Goal: Transaction & Acquisition: Book appointment/travel/reservation

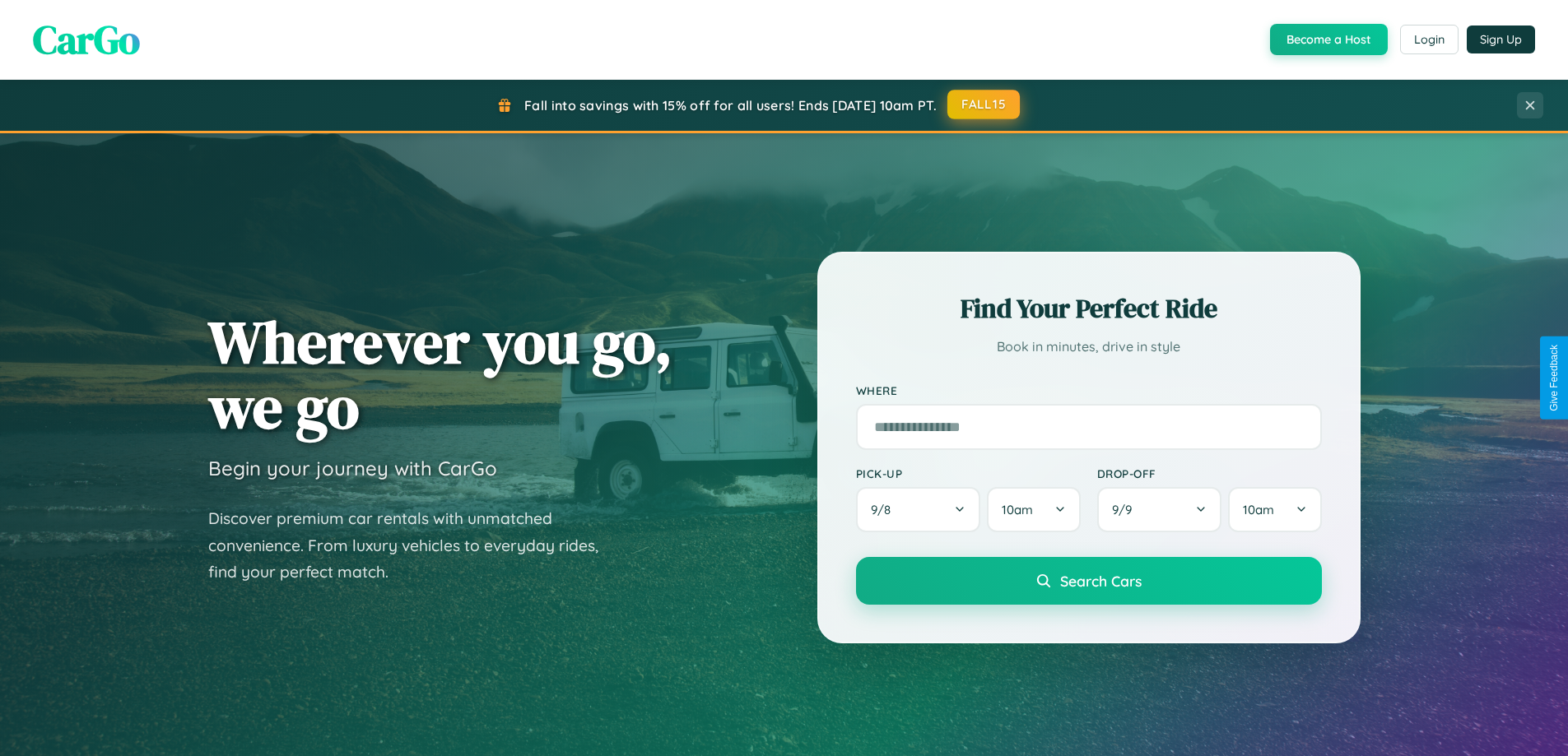
click at [985, 105] on button "FALL15" at bounding box center [984, 105] width 73 height 30
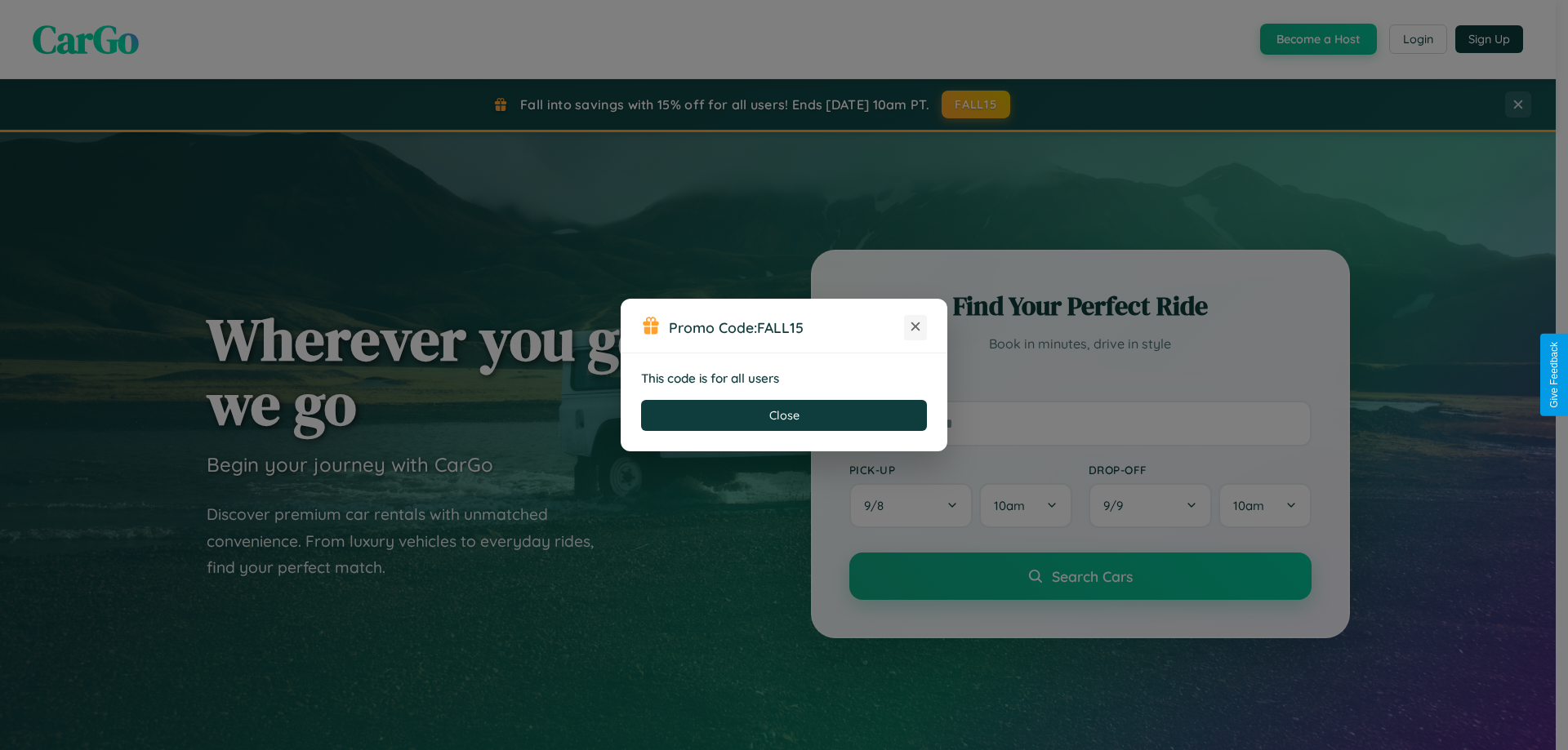
click at [915, 328] on icon at bounding box center [915, 326] width 16 height 16
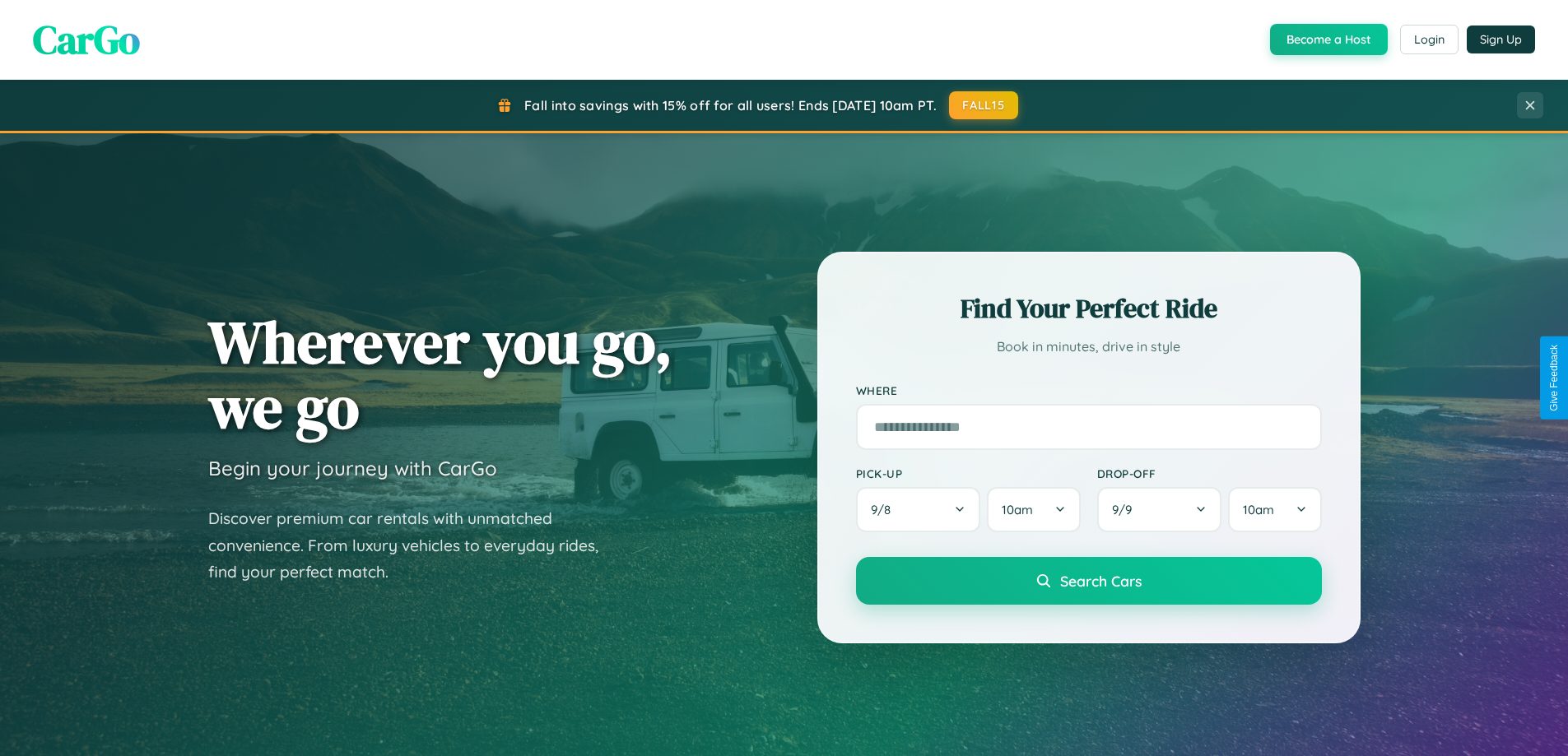
scroll to position [1132, 0]
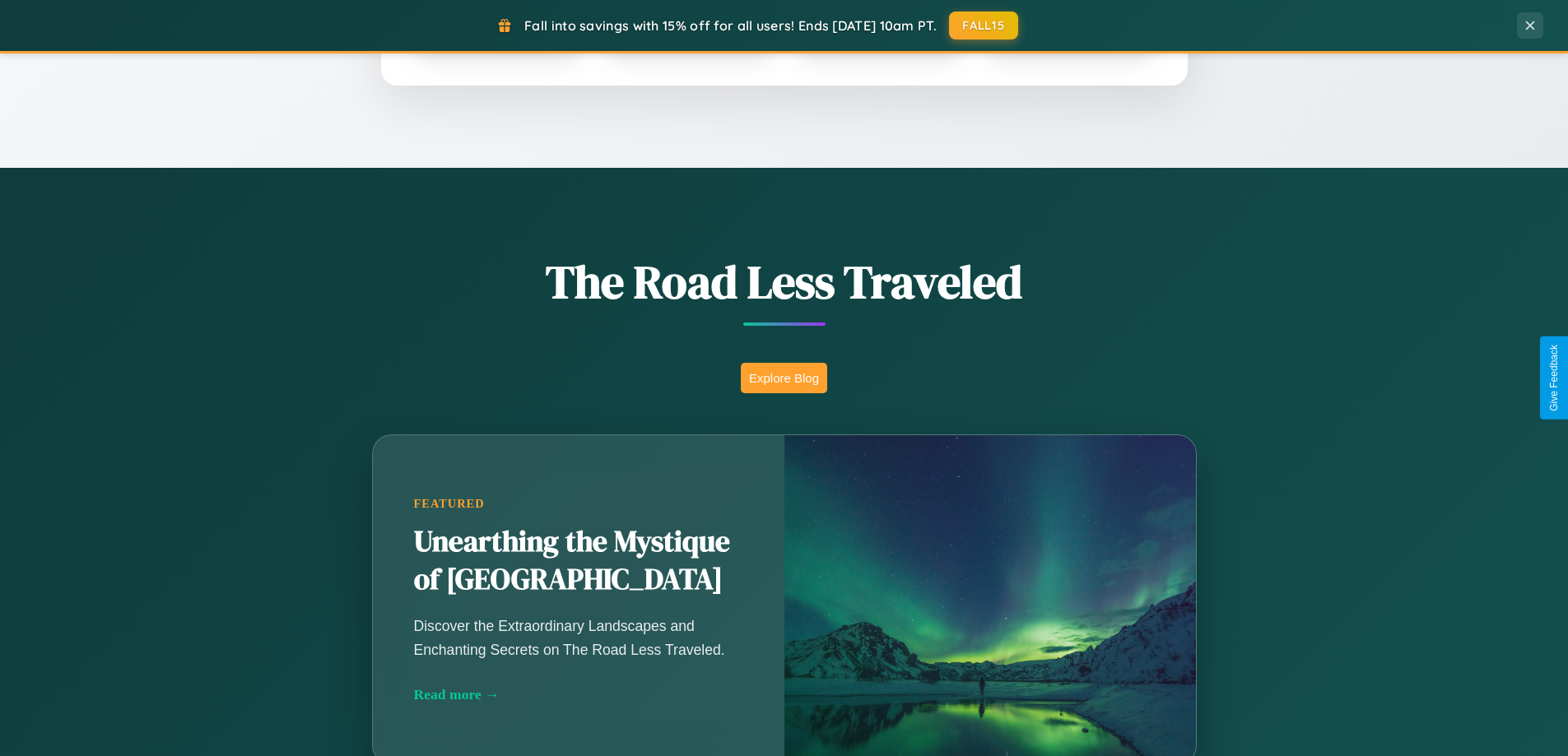
click at [784, 378] on button "Explore Blog" at bounding box center [784, 378] width 87 height 31
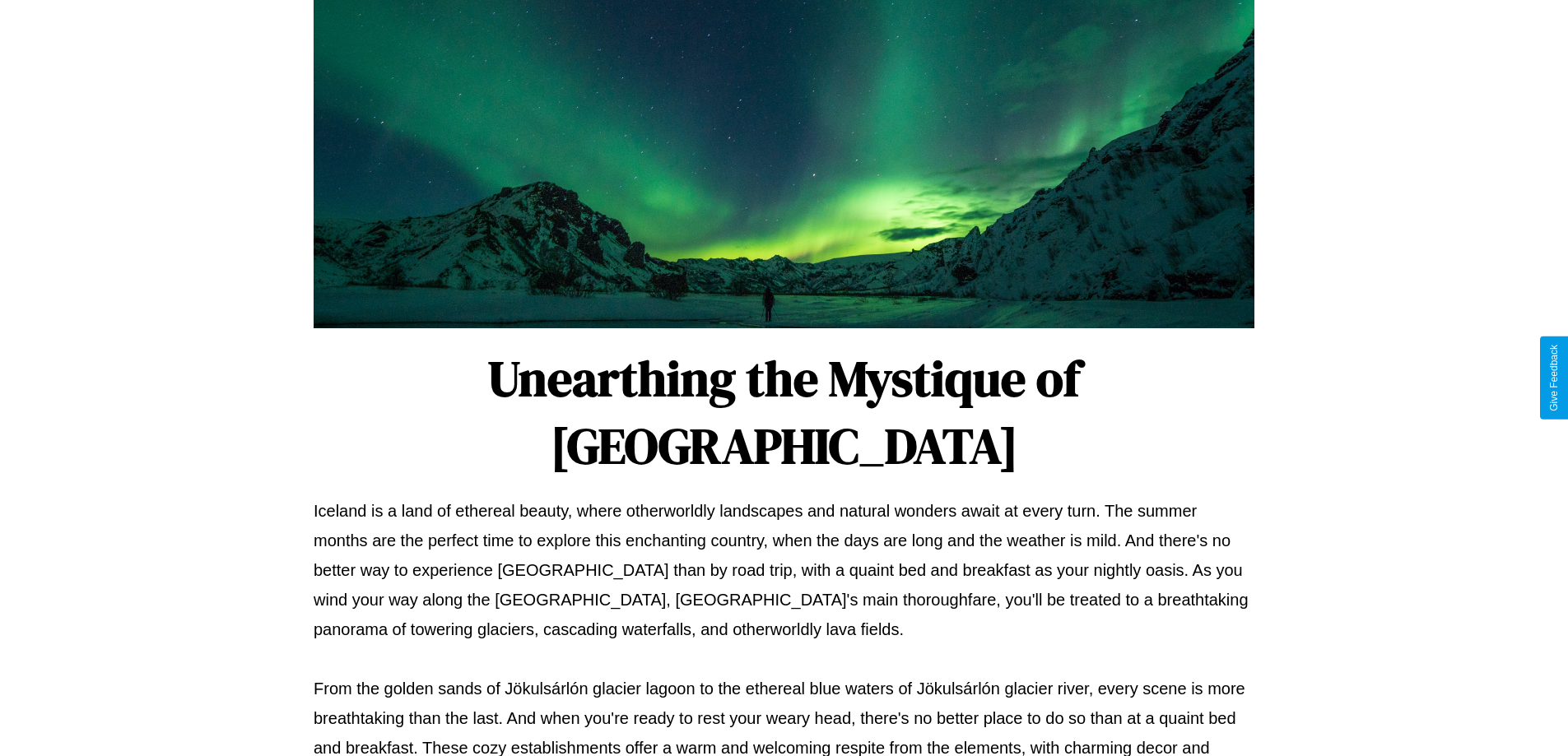
scroll to position [532, 0]
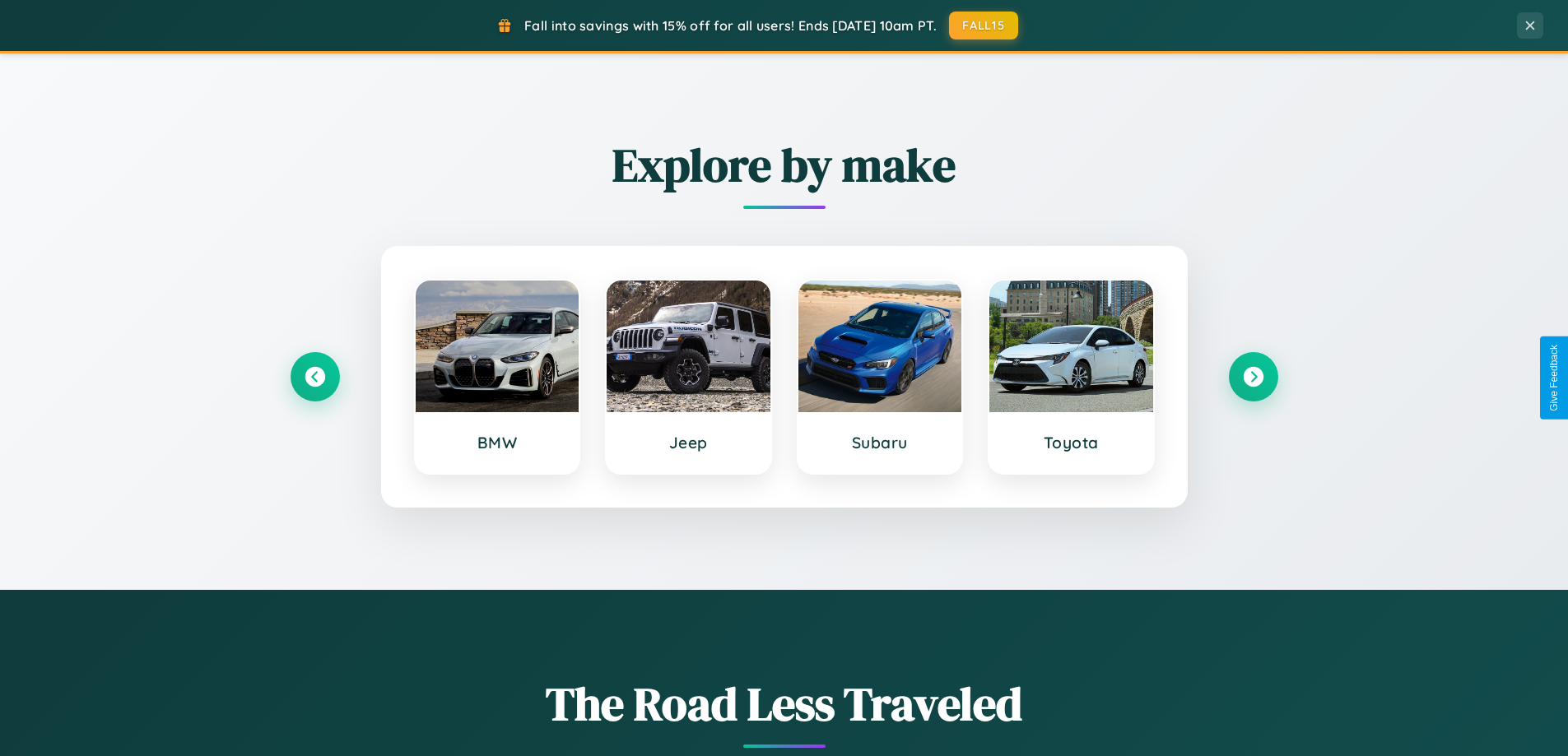
scroll to position [710, 0]
click at [1253, 378] on icon at bounding box center [1253, 378] width 22 height 22
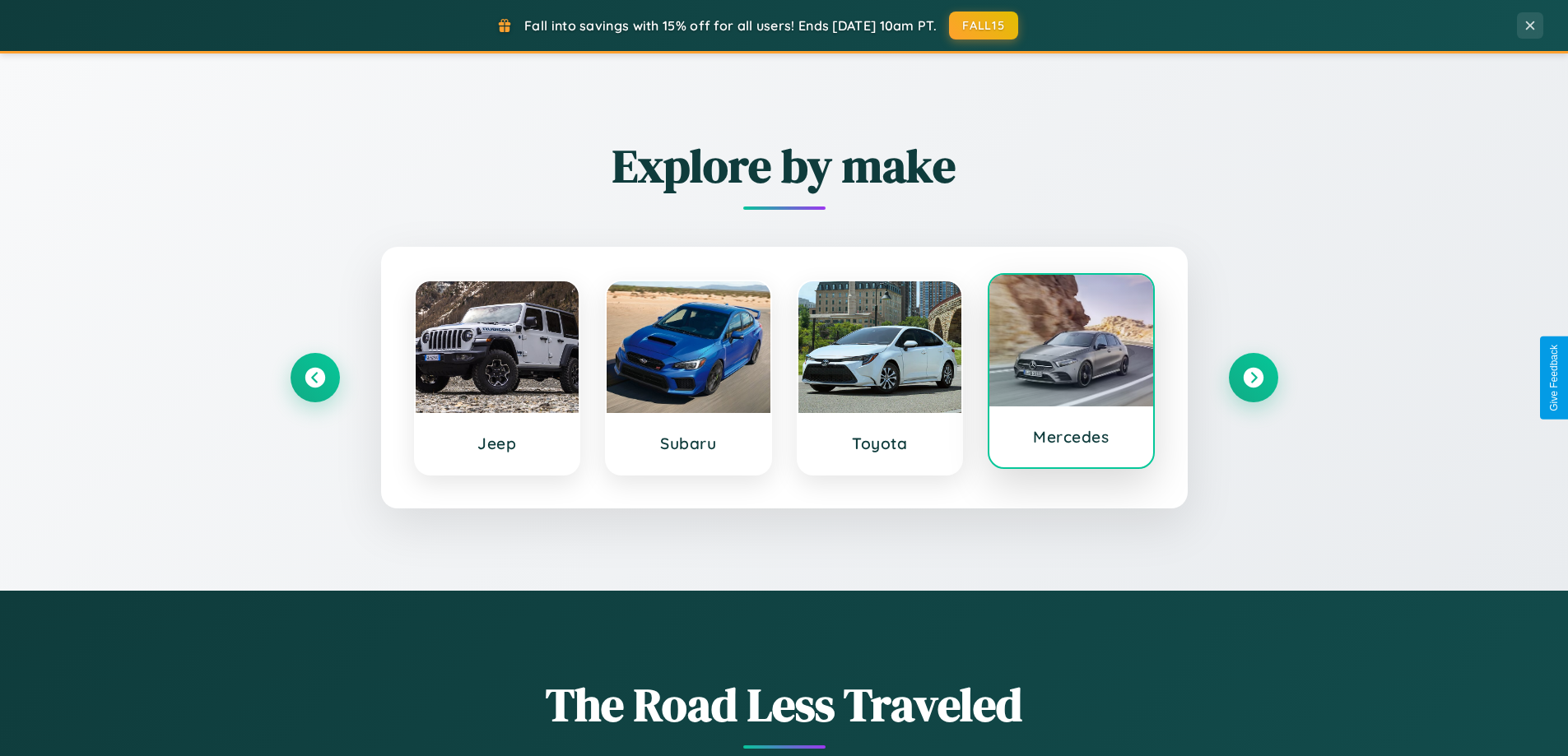
click at [1071, 373] on div at bounding box center [1071, 340] width 164 height 132
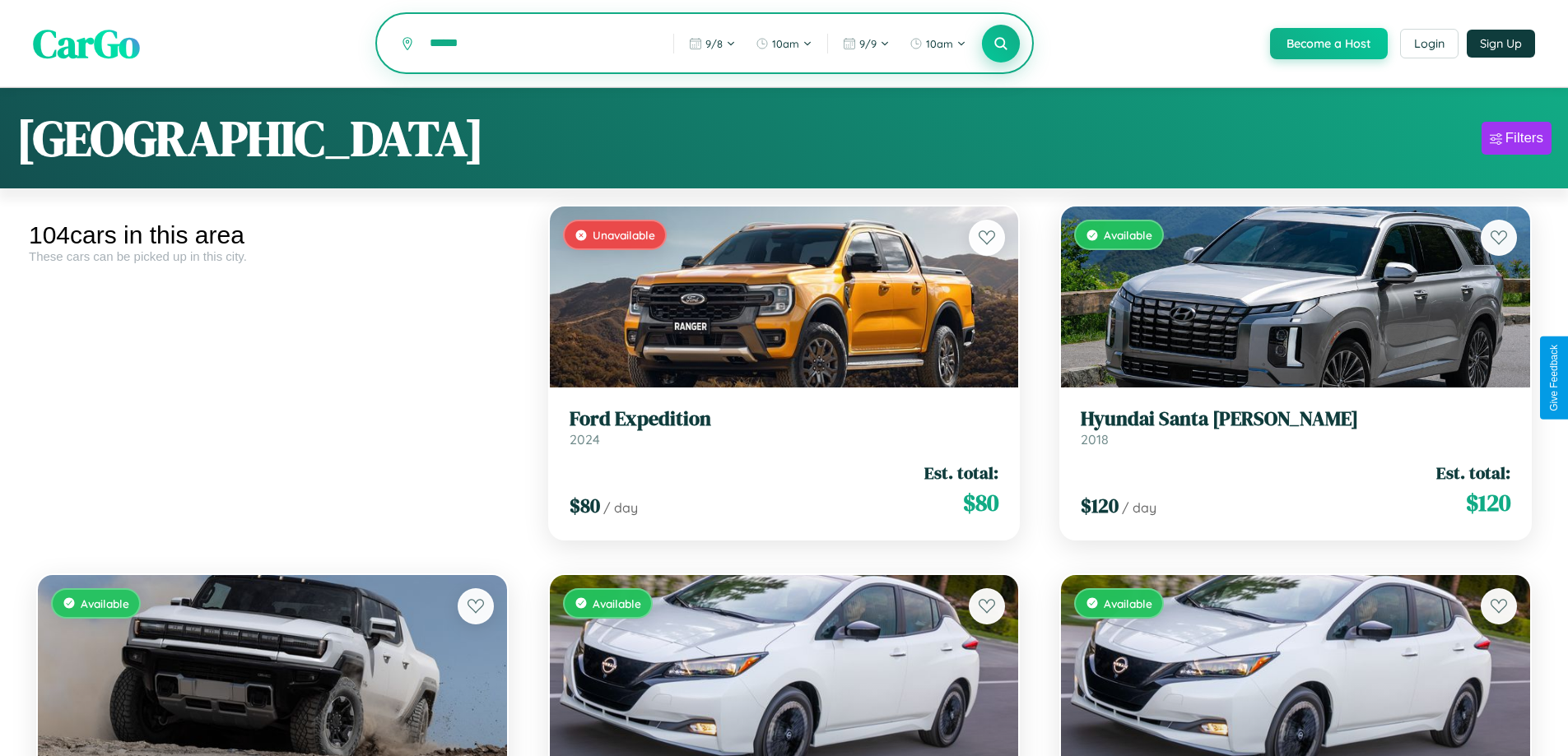
type input "******"
click at [1000, 45] on icon at bounding box center [1001, 43] width 16 height 16
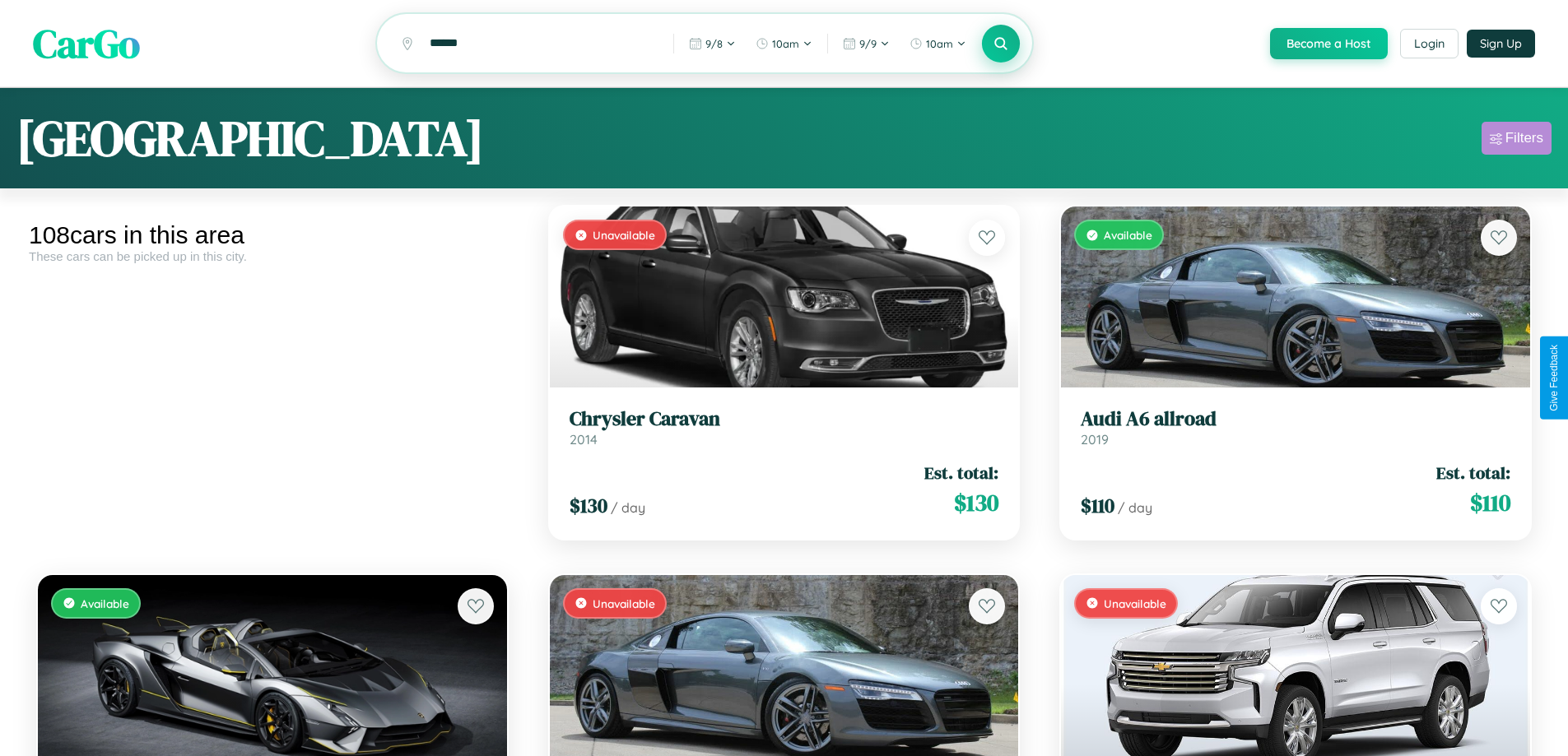
click at [1516, 141] on div "Filters" at bounding box center [1524, 138] width 38 height 17
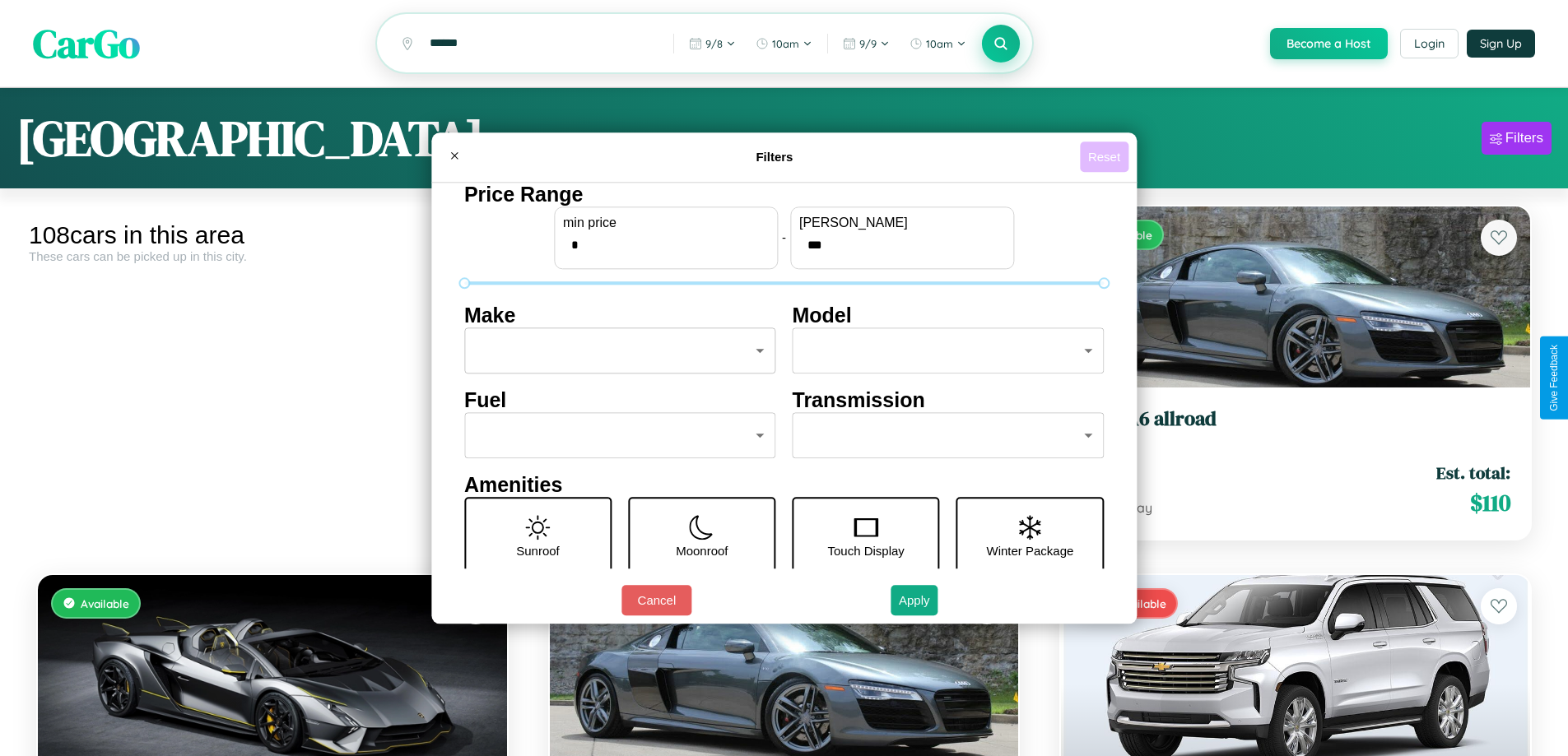
click at [1106, 156] on button "Reset" at bounding box center [1105, 156] width 49 height 31
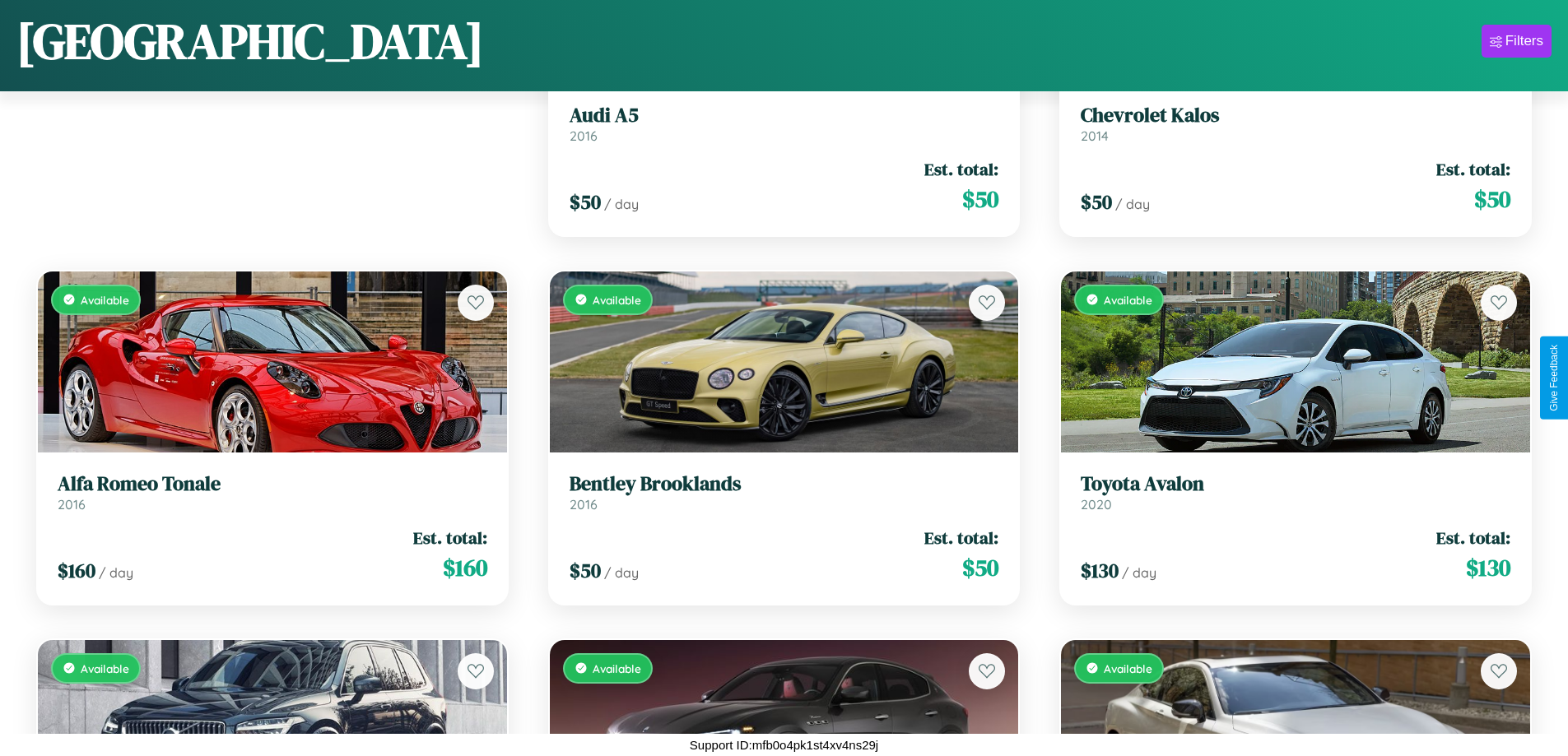
scroll to position [1337, 0]
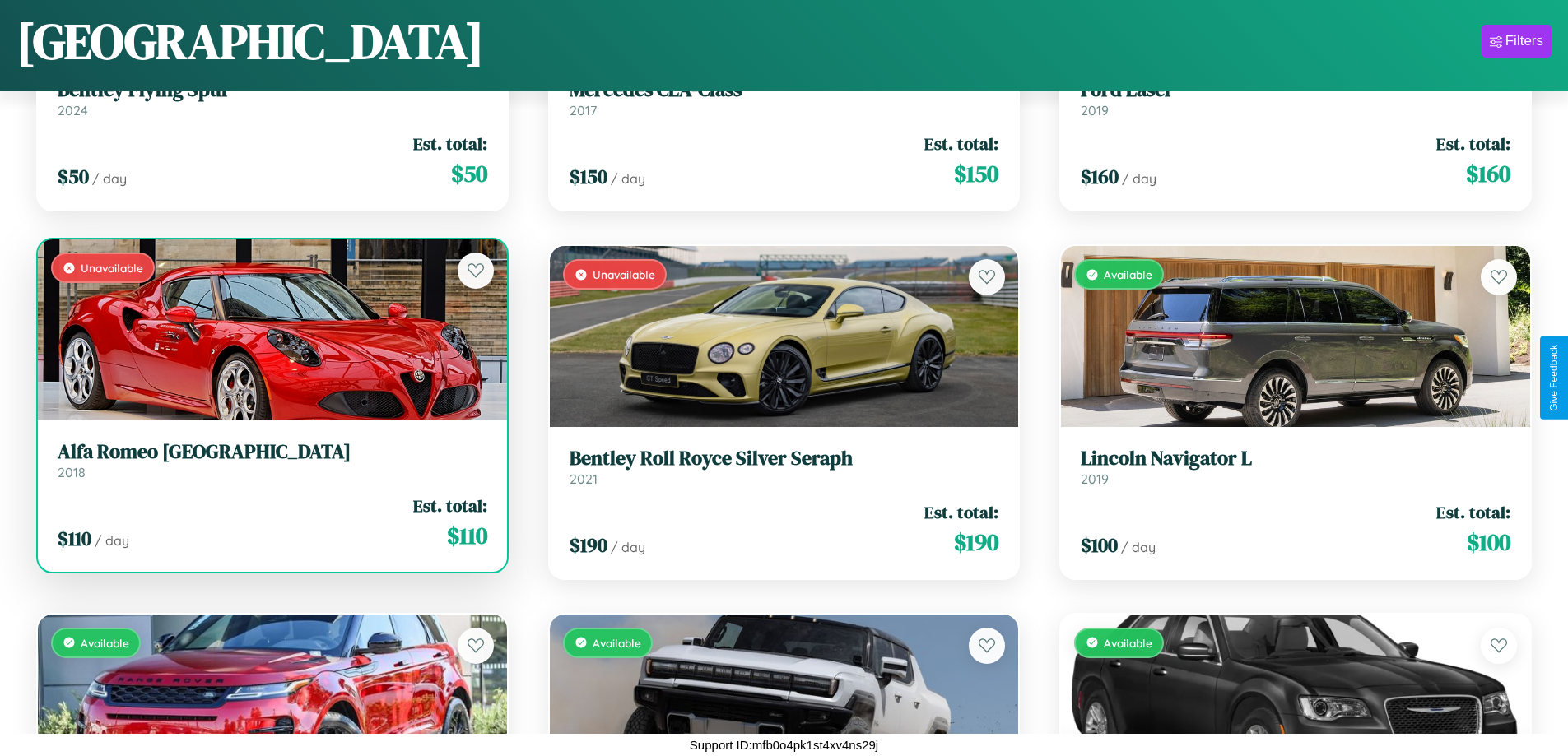
click at [270, 467] on link "Alfa Romeo Milano 2018" at bounding box center [272, 461] width 429 height 40
